Goal: Find contact information

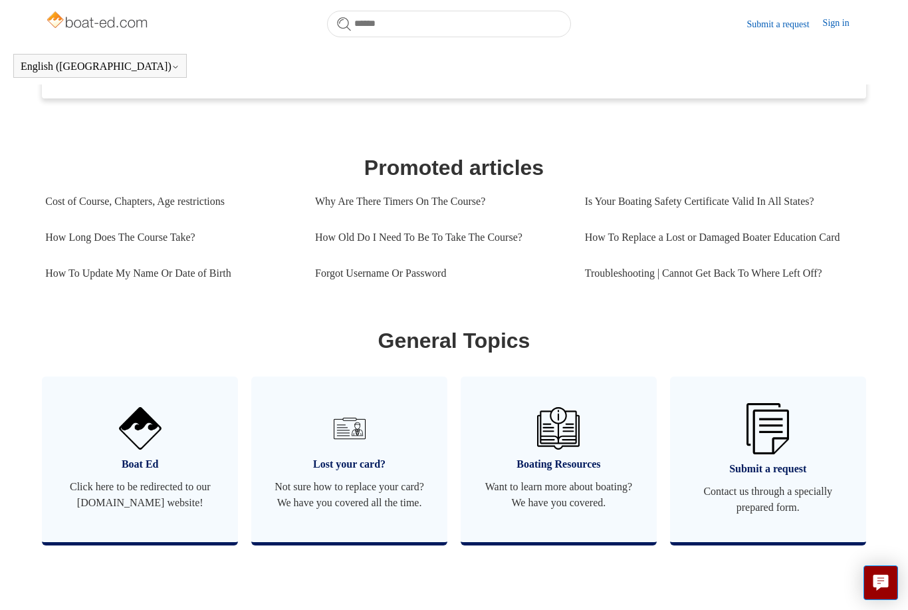
scroll to position [522, 0]
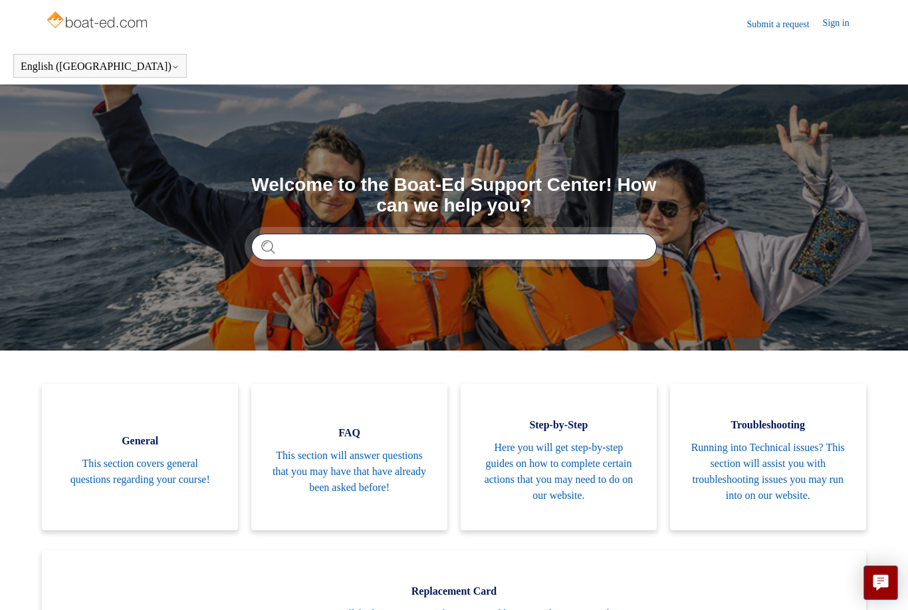
click at [362, 245] on input "Search" at bounding box center [454, 246] width 406 height 27
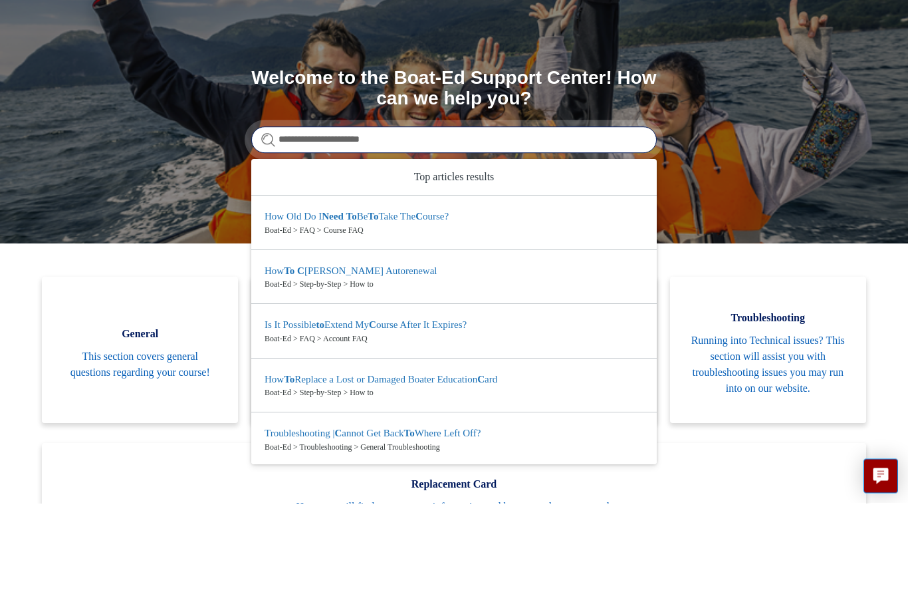
type input "**********"
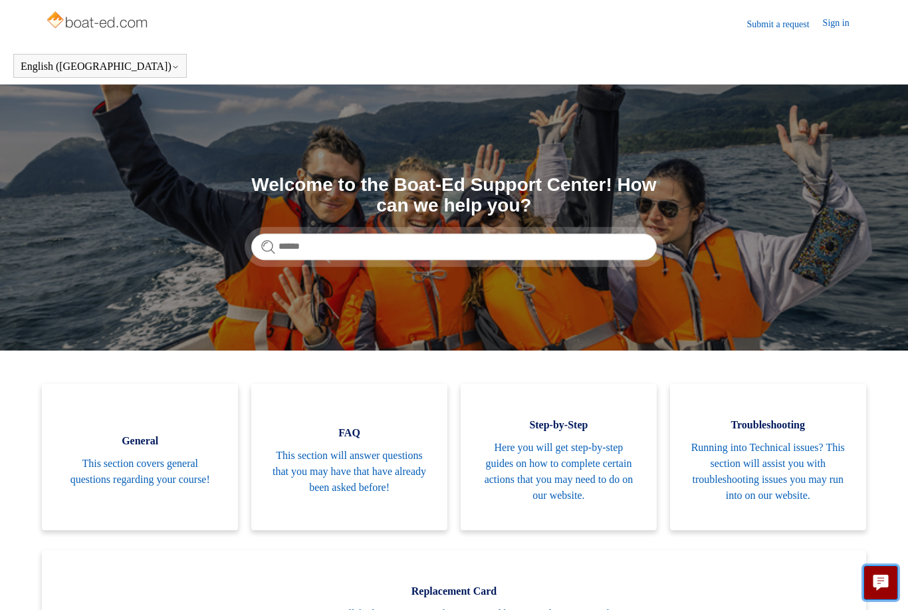
click at [886, 574] on button "Live chat" at bounding box center [881, 582] width 35 height 35
click at [882, 162] on section "Search Welcome to the Boat-Ed Support Center! How can we help you?" at bounding box center [454, 217] width 908 height 266
click at [432, 146] on section "Search Welcome to the Boat-Ed Support Center! How can we help you?" at bounding box center [454, 217] width 908 height 266
